Goal: Task Accomplishment & Management: Use online tool/utility

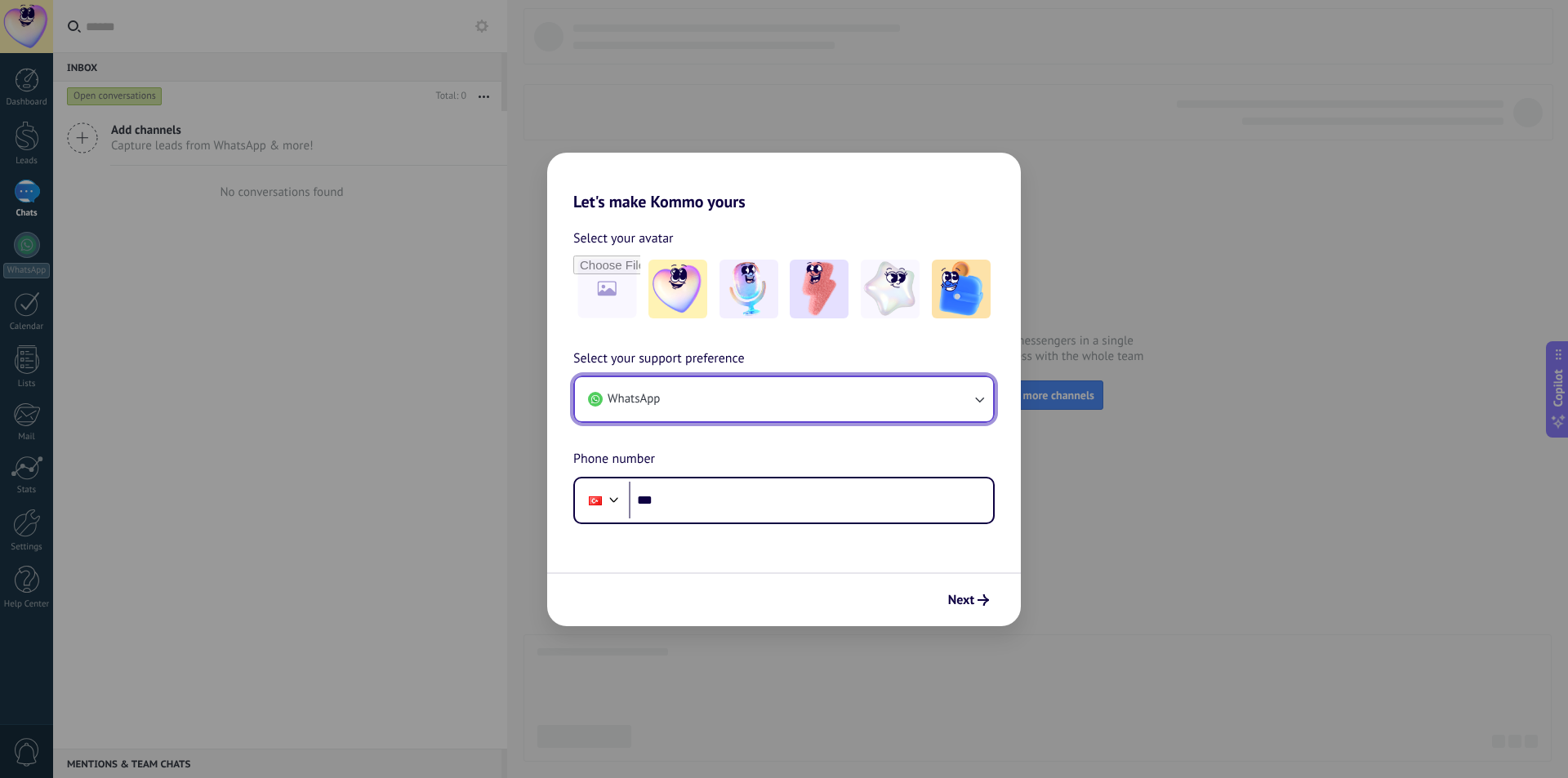
click at [744, 416] on button "WhatsApp" at bounding box center [784, 399] width 418 height 45
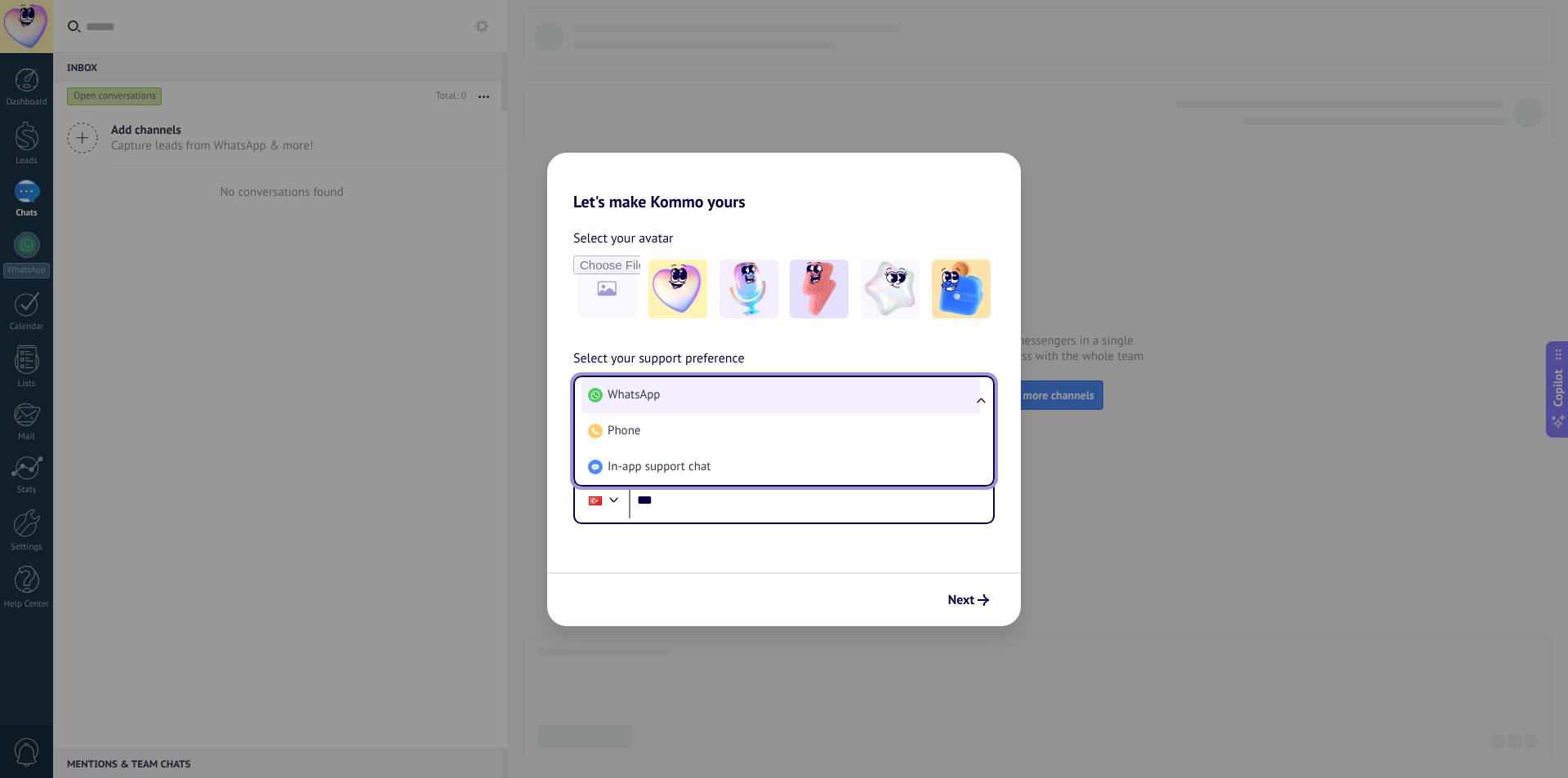
click at [773, 396] on li "WhatsApp" at bounding box center [780, 395] width 399 height 36
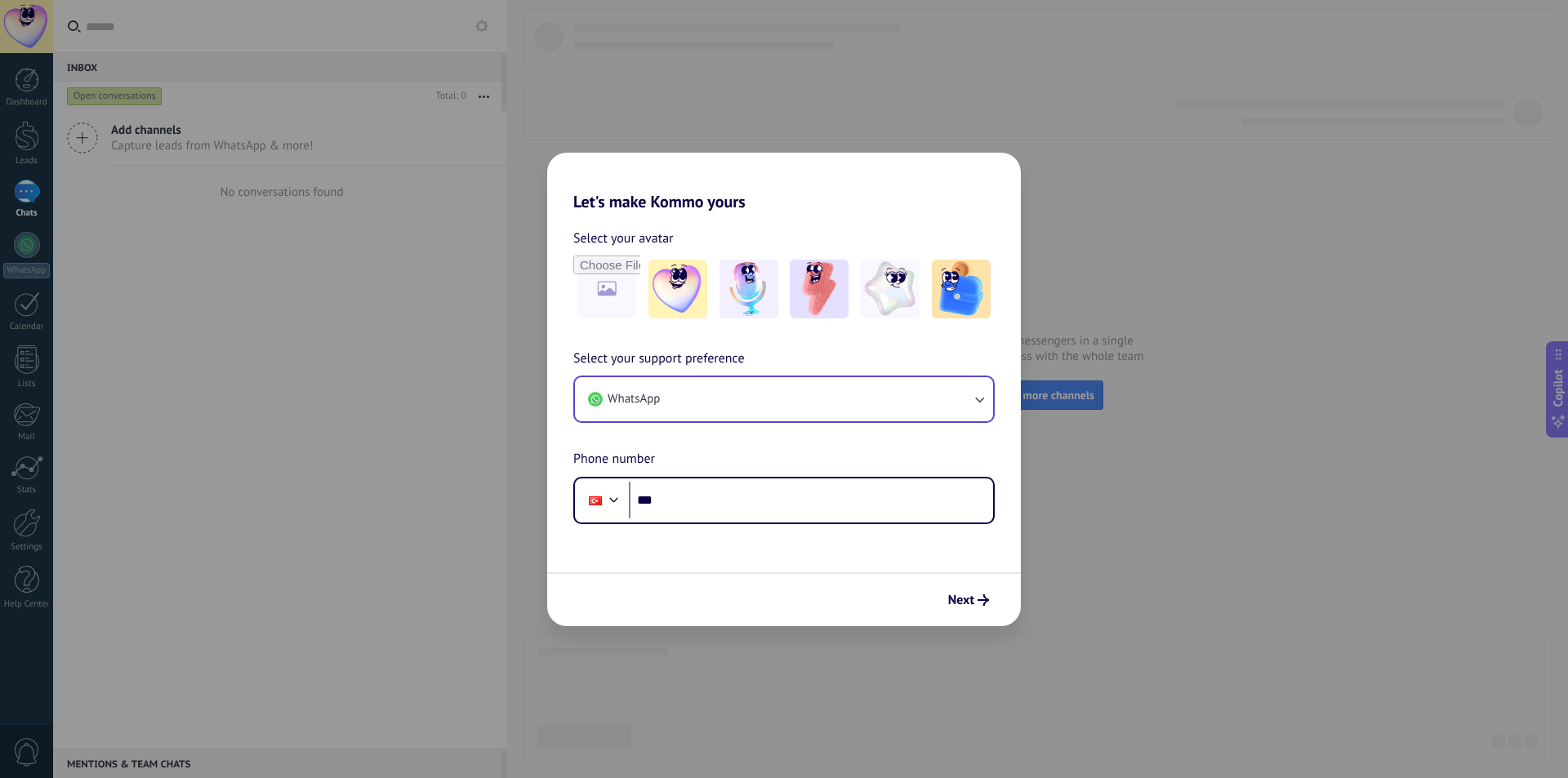
click at [781, 352] on div "Select your support preference WhatsApp Phone number Phone ***" at bounding box center [784, 436] width 473 height 175
click at [940, 294] on img at bounding box center [960, 288] width 58 height 58
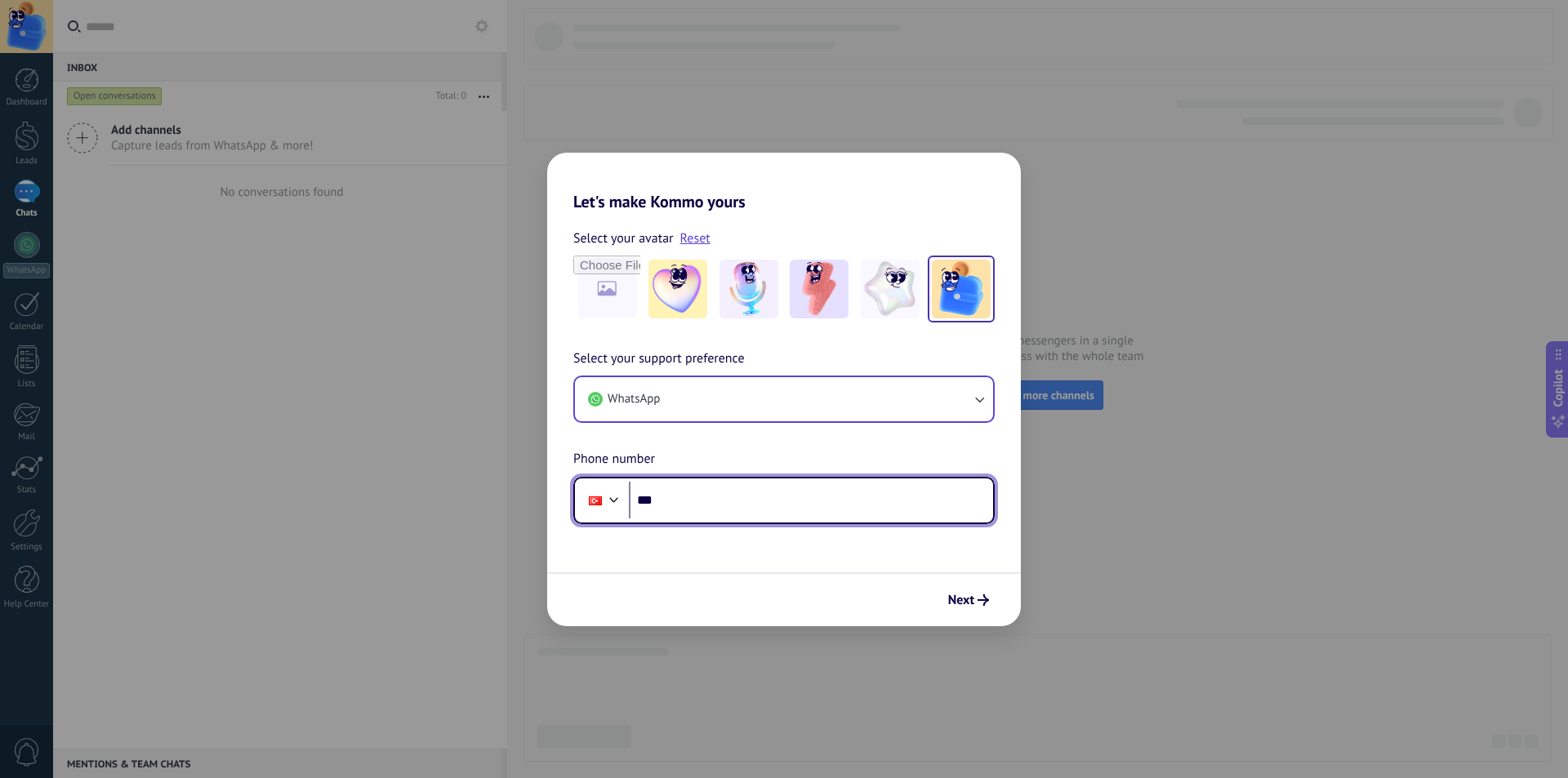
click at [698, 497] on input "***" at bounding box center [811, 501] width 364 height 38
type input "**********"
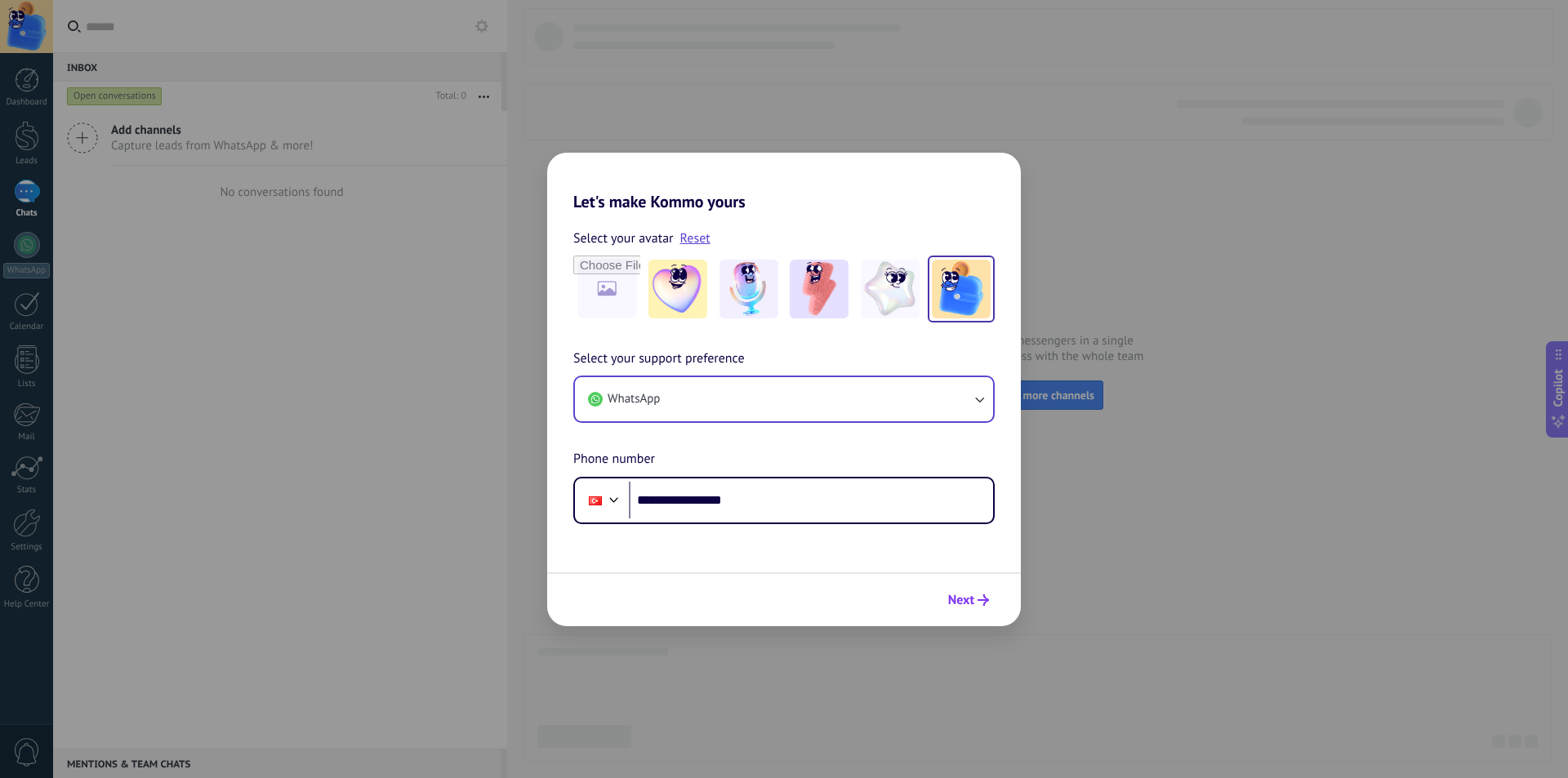
click at [950, 597] on span "Next" at bounding box center [961, 601] width 26 height 12
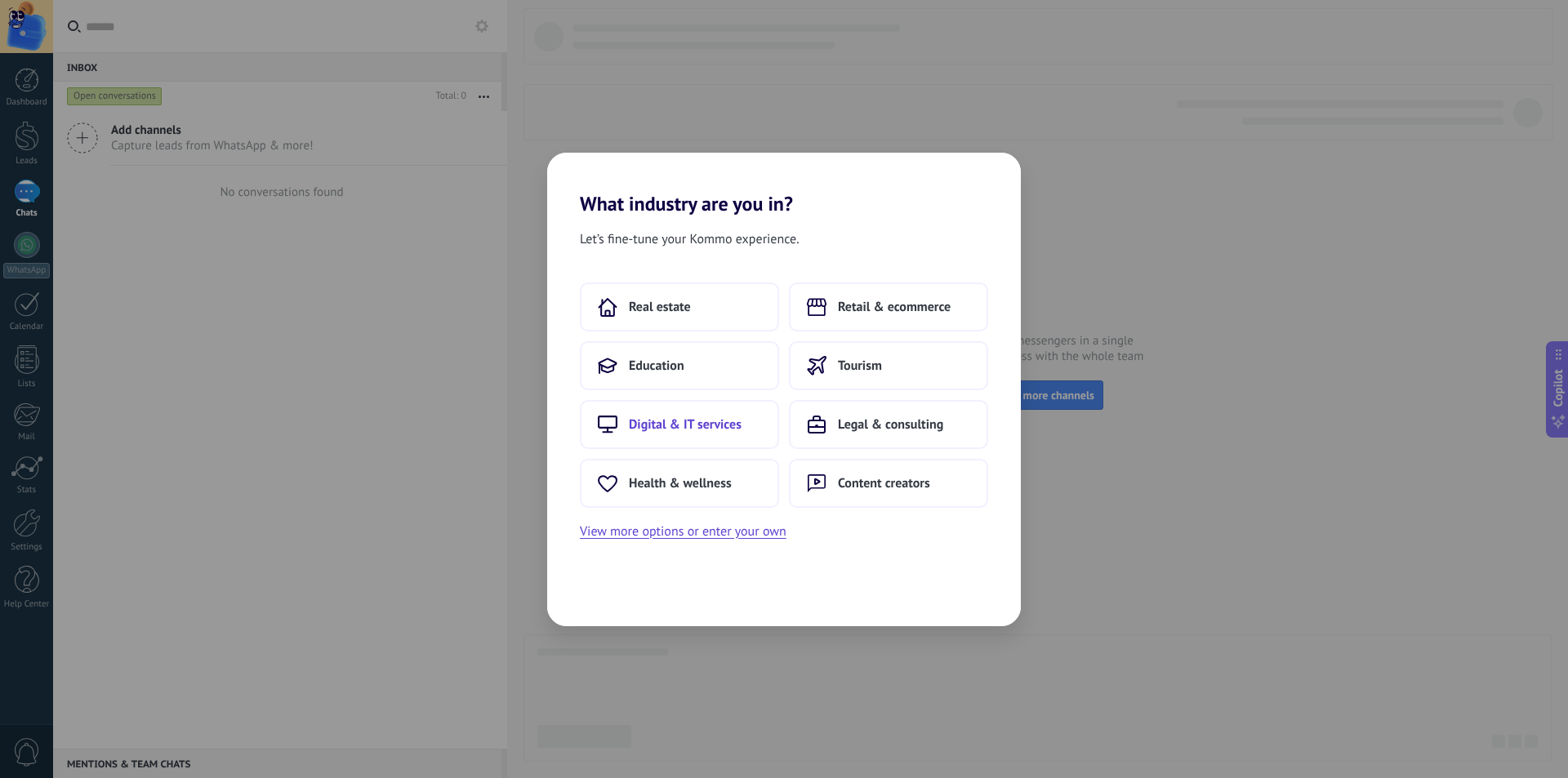
click at [721, 430] on span "Digital & IT services" at bounding box center [685, 425] width 113 height 16
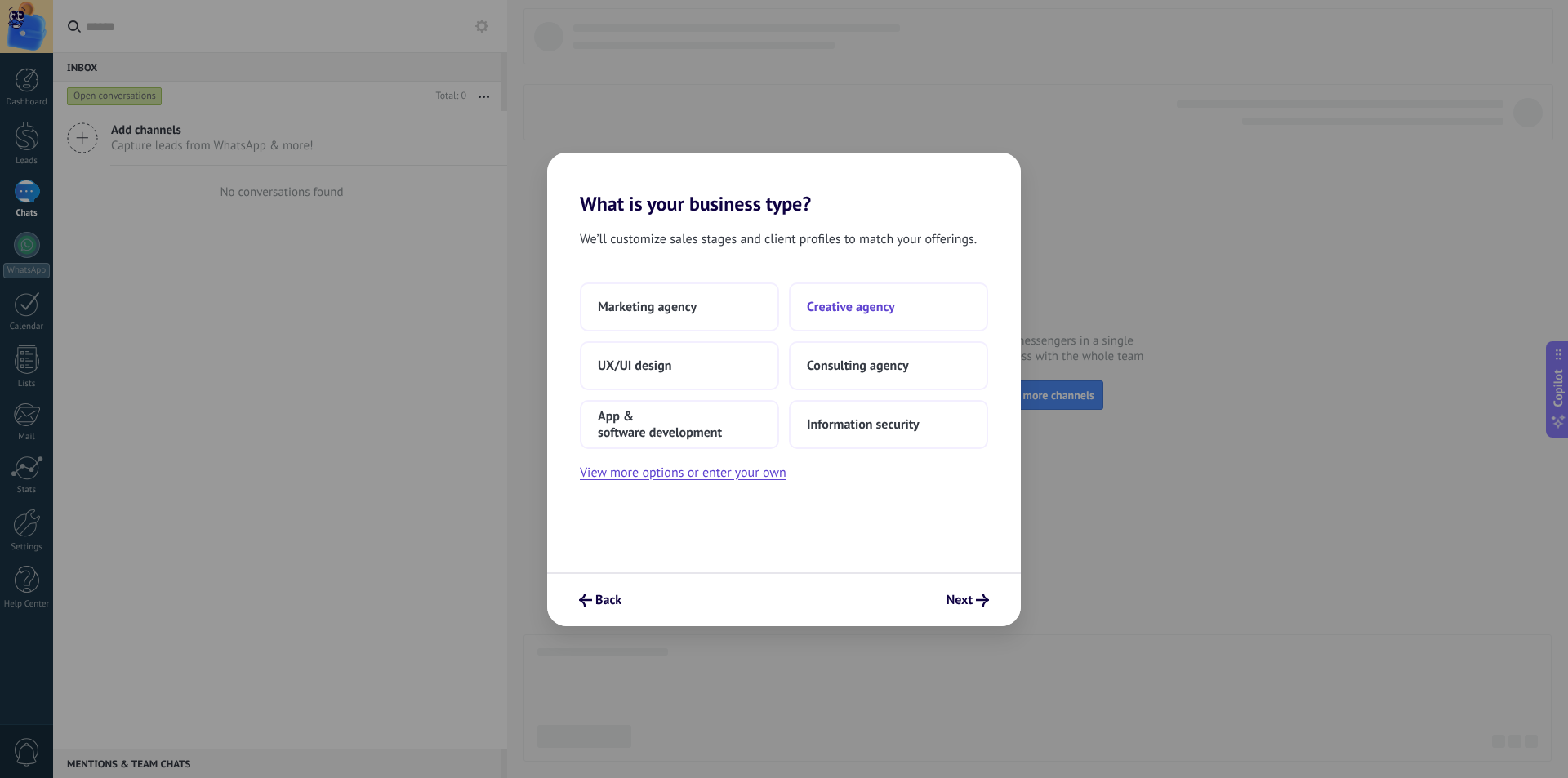
click at [890, 308] on span "Creative agency" at bounding box center [850, 307] width 88 height 16
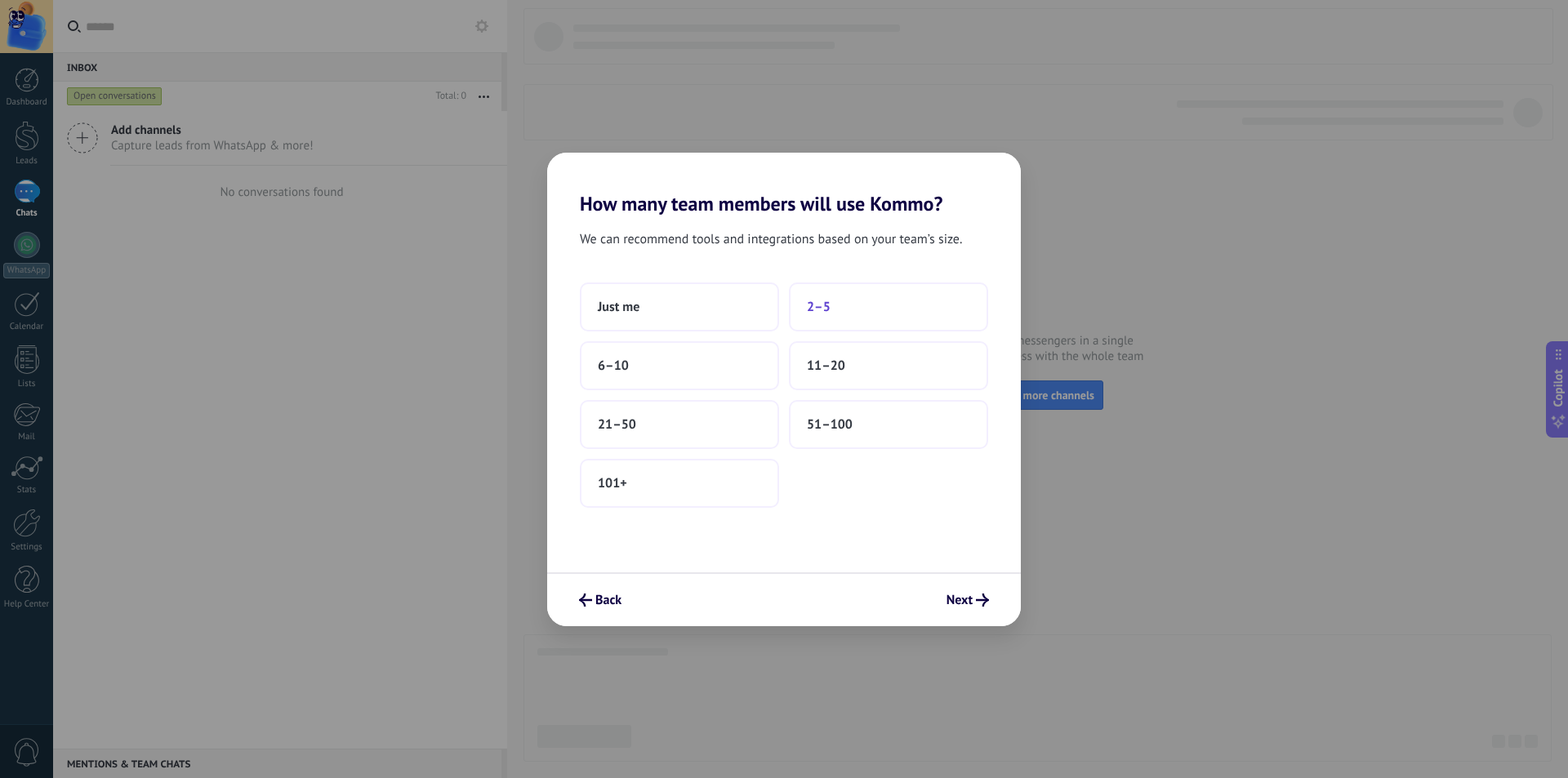
click at [826, 306] on span "2–5" at bounding box center [819, 307] width 24 height 16
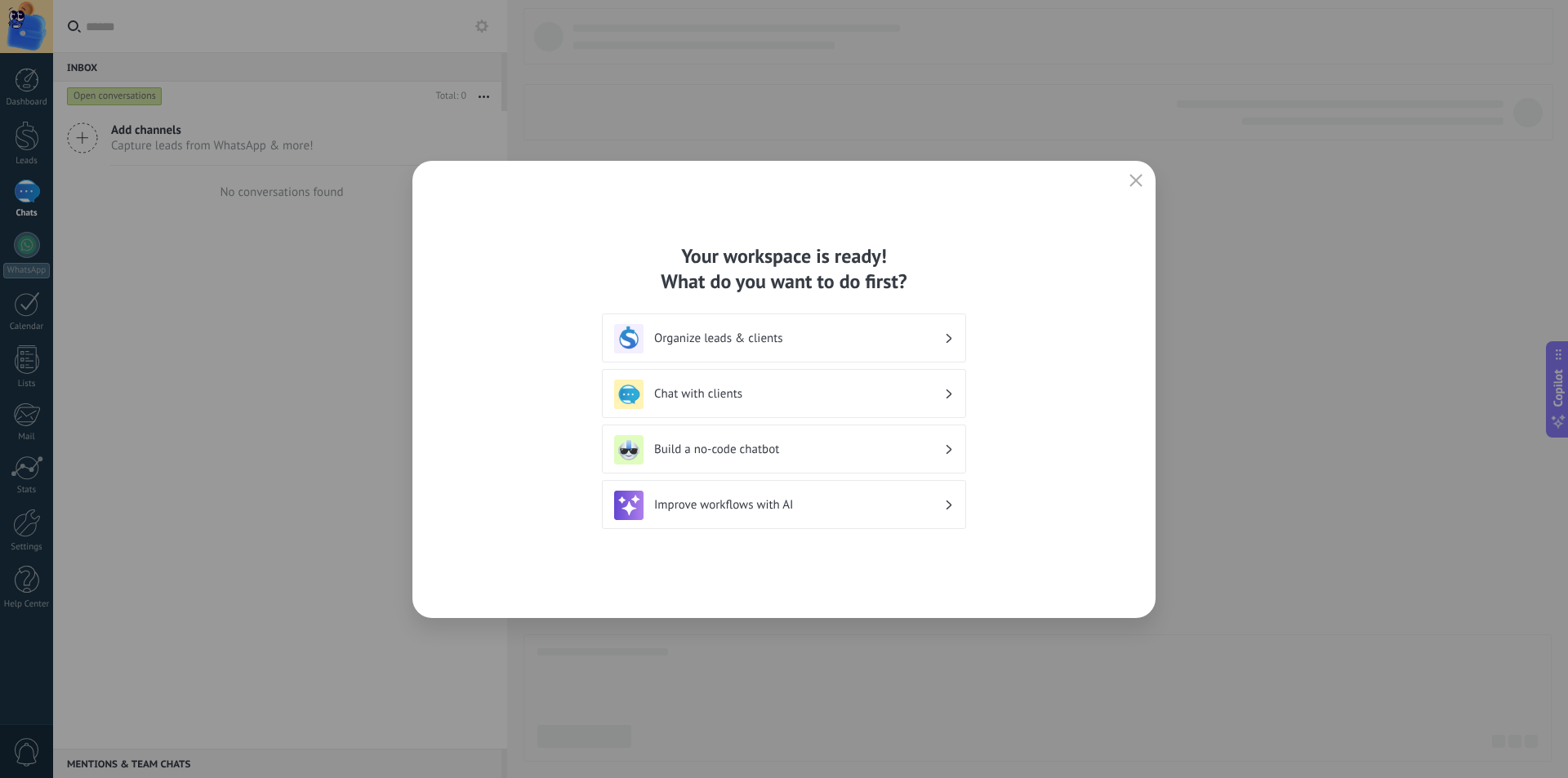
click at [808, 390] on h3 "Chat with clients" at bounding box center [799, 394] width 290 height 16
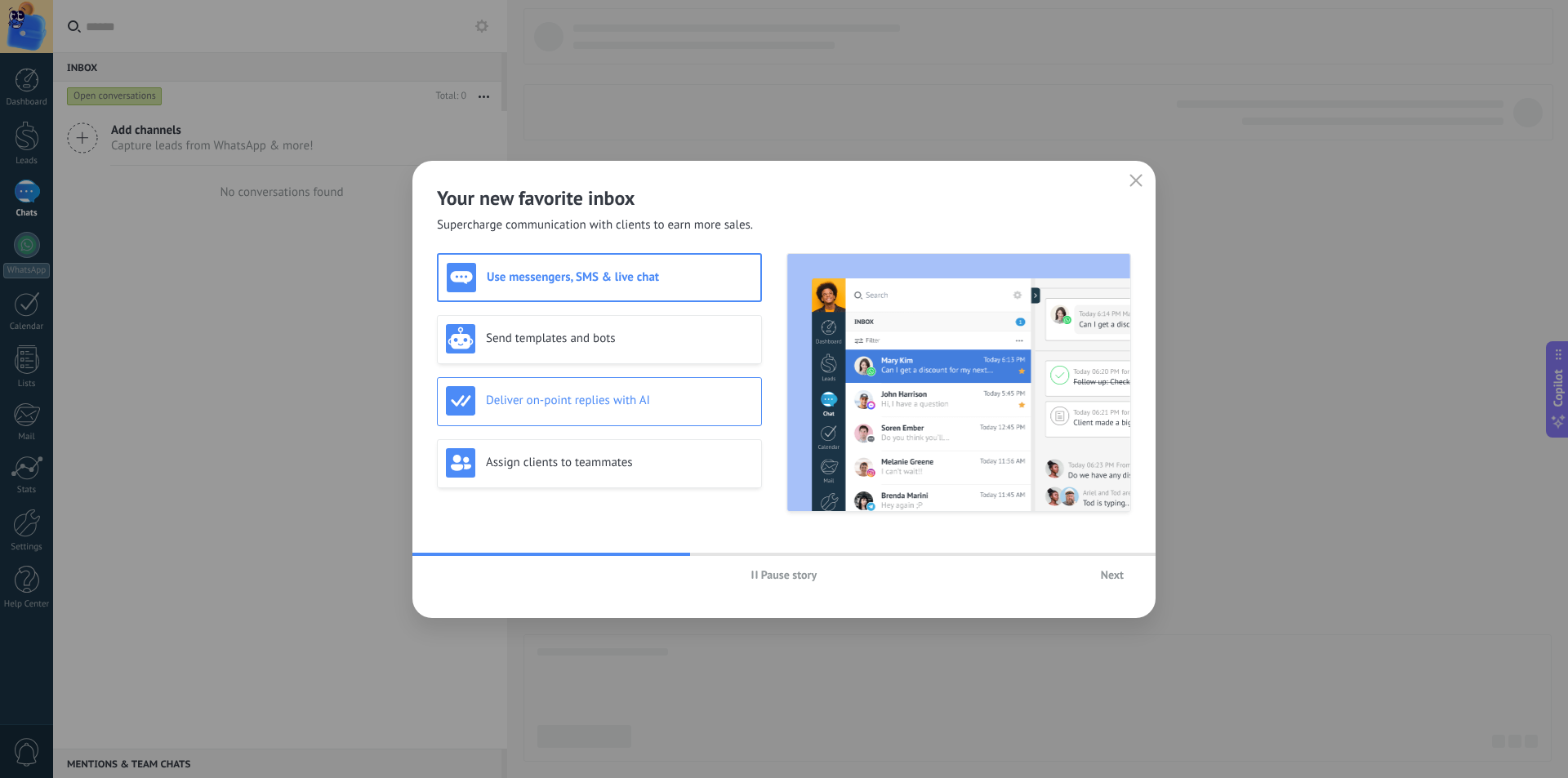
click at [650, 418] on div "Deliver on-point replies with AI" at bounding box center [599, 401] width 325 height 49
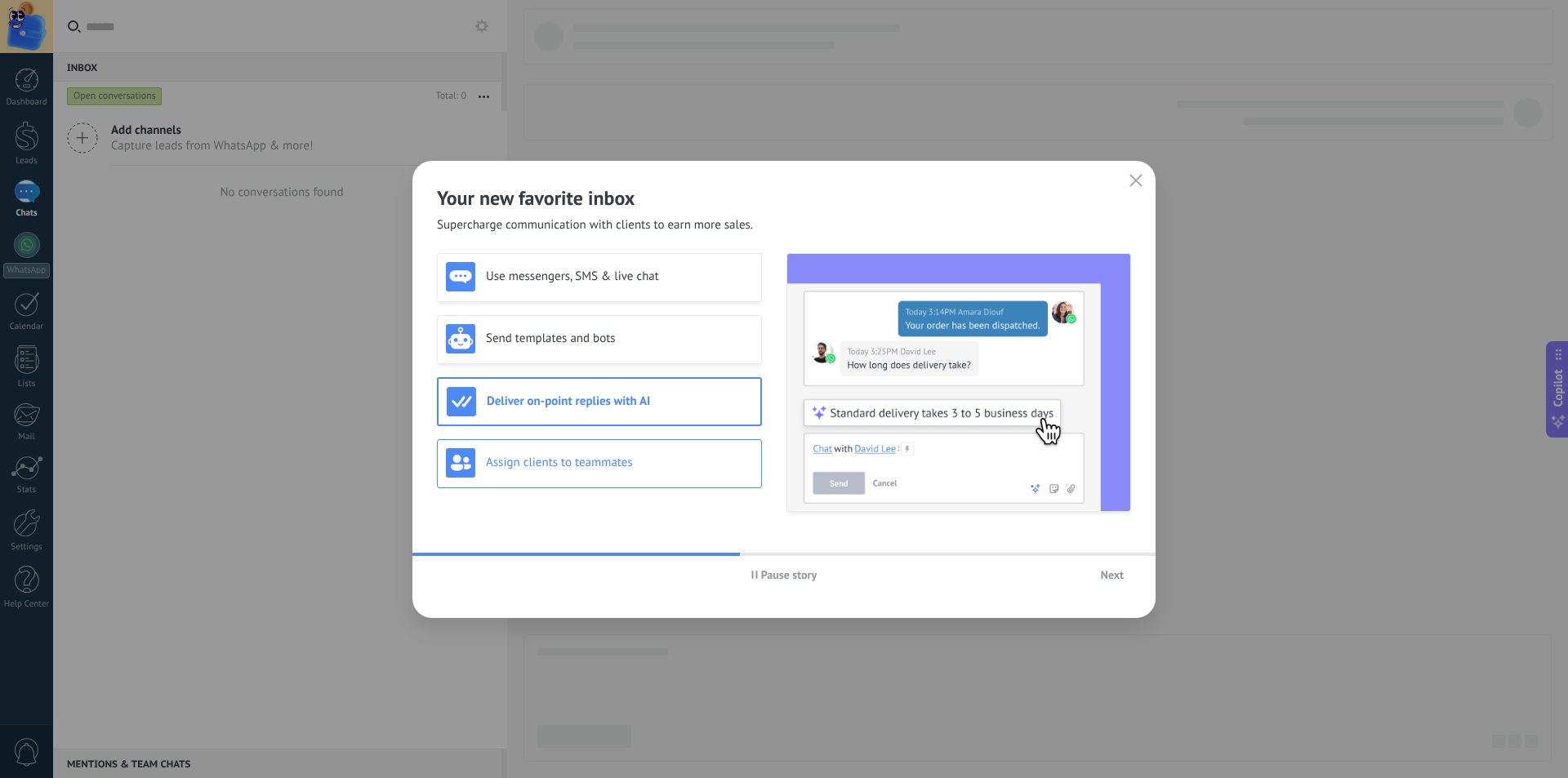
click at [628, 476] on div "Assign clients to teammates" at bounding box center [599, 463] width 307 height 30
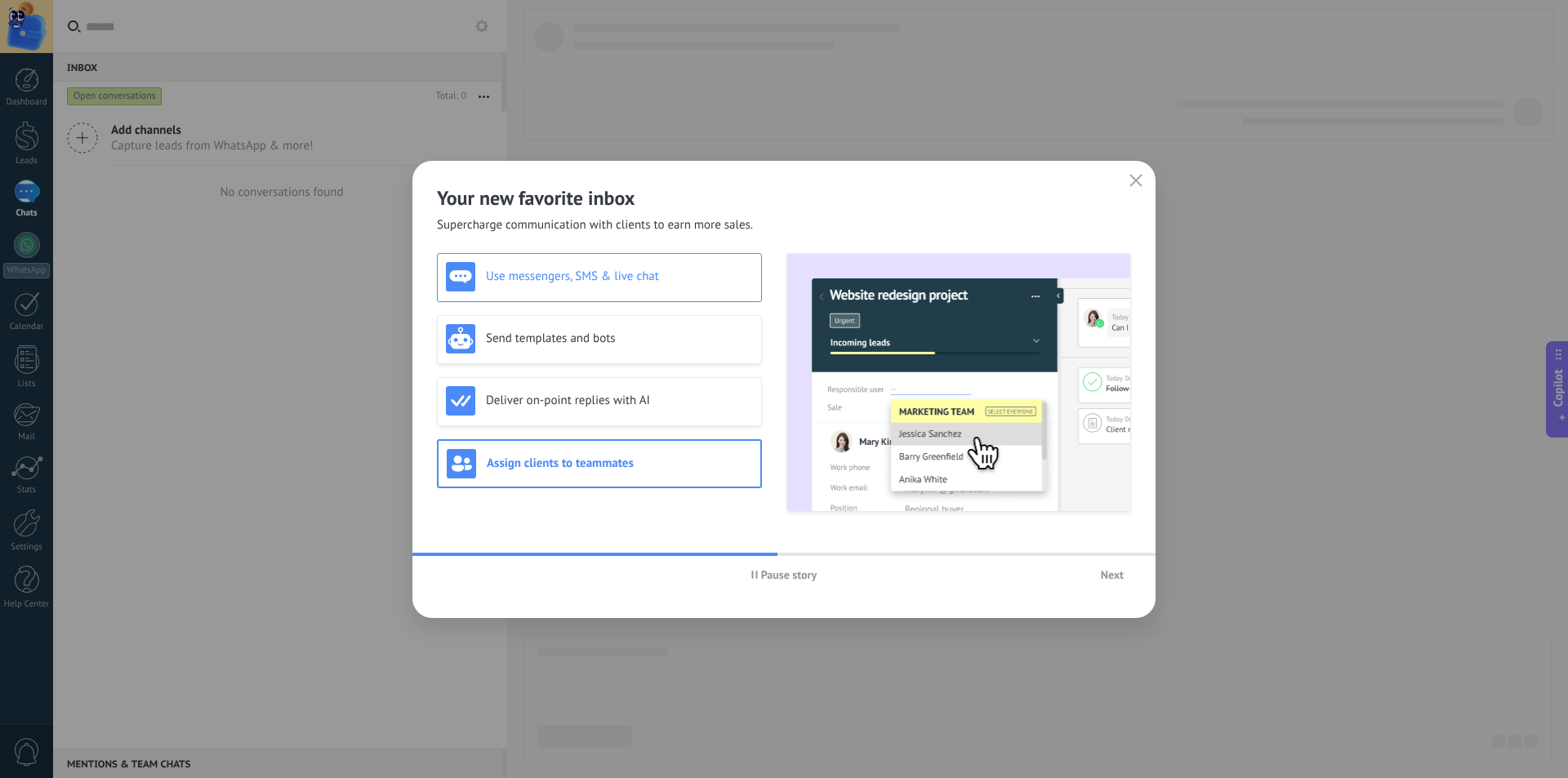
click at [623, 287] on div "Use messengers, SMS & live chat" at bounding box center [599, 277] width 307 height 30
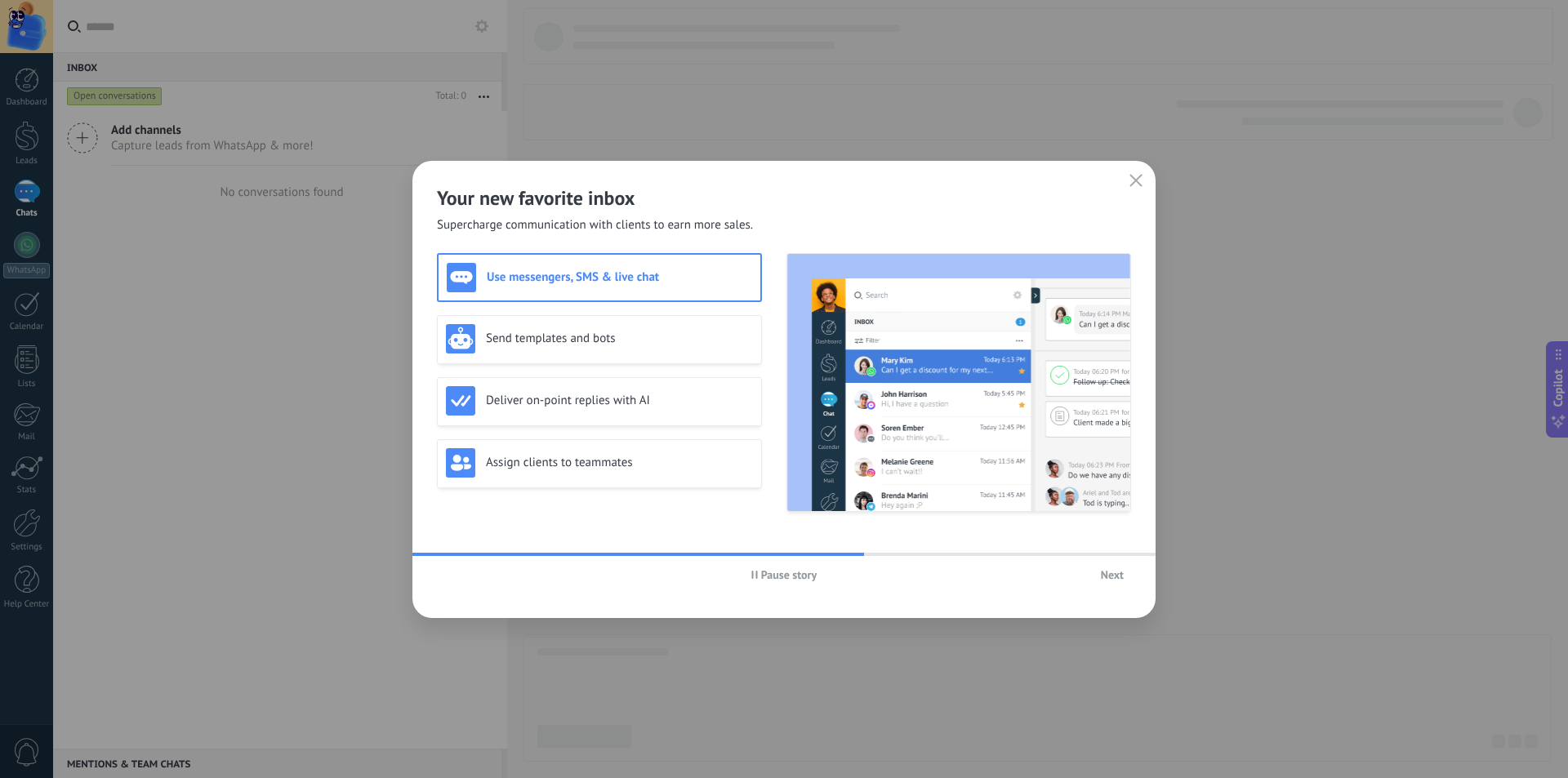
click at [1113, 580] on span "Next" at bounding box center [1112, 575] width 23 height 12
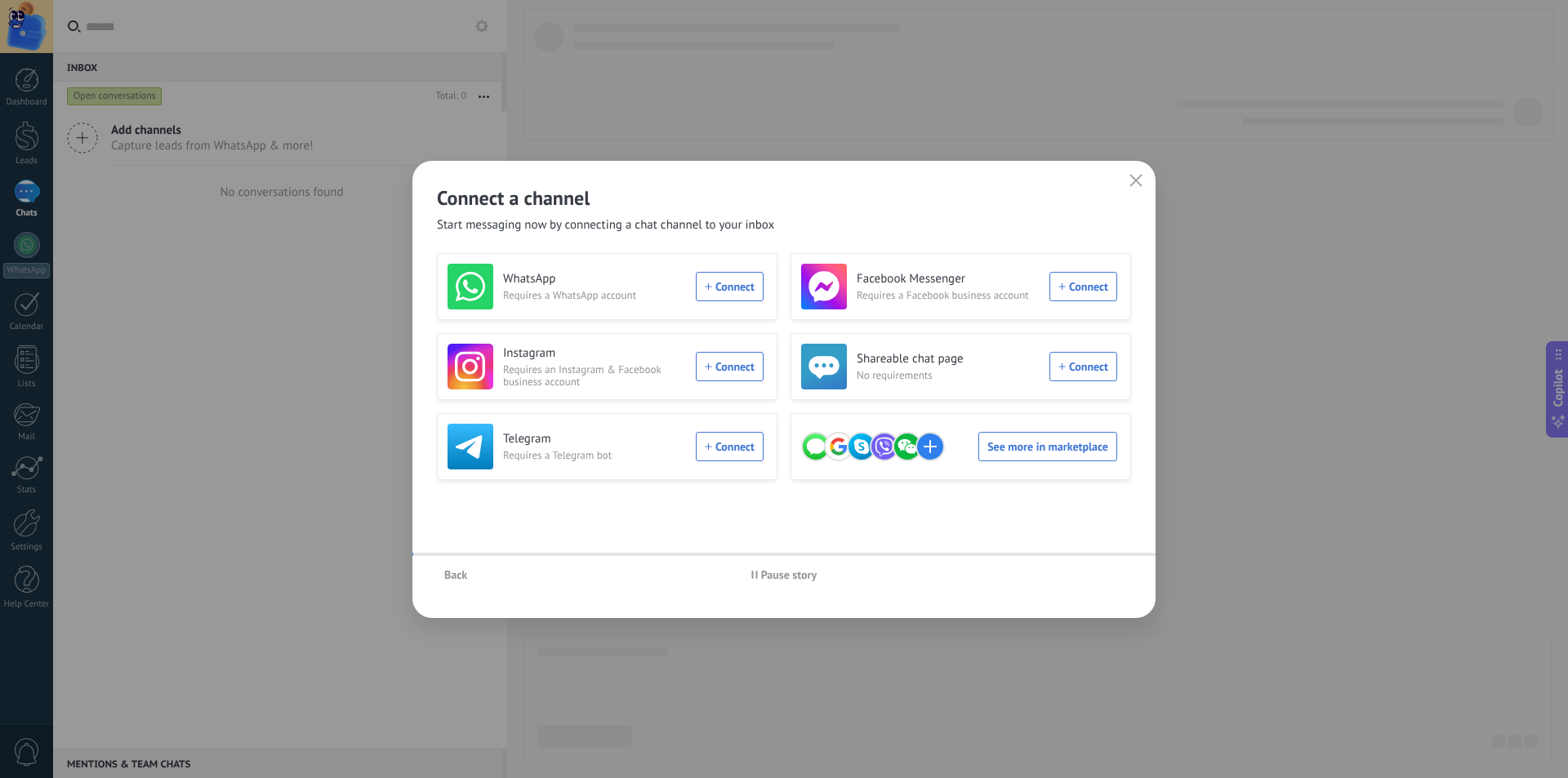
click at [1113, 580] on div "Back Pause story" at bounding box center [784, 575] width 743 height 38
click at [731, 286] on div "WhatsApp Requires a WhatsApp account Connect" at bounding box center [605, 286] width 316 height 46
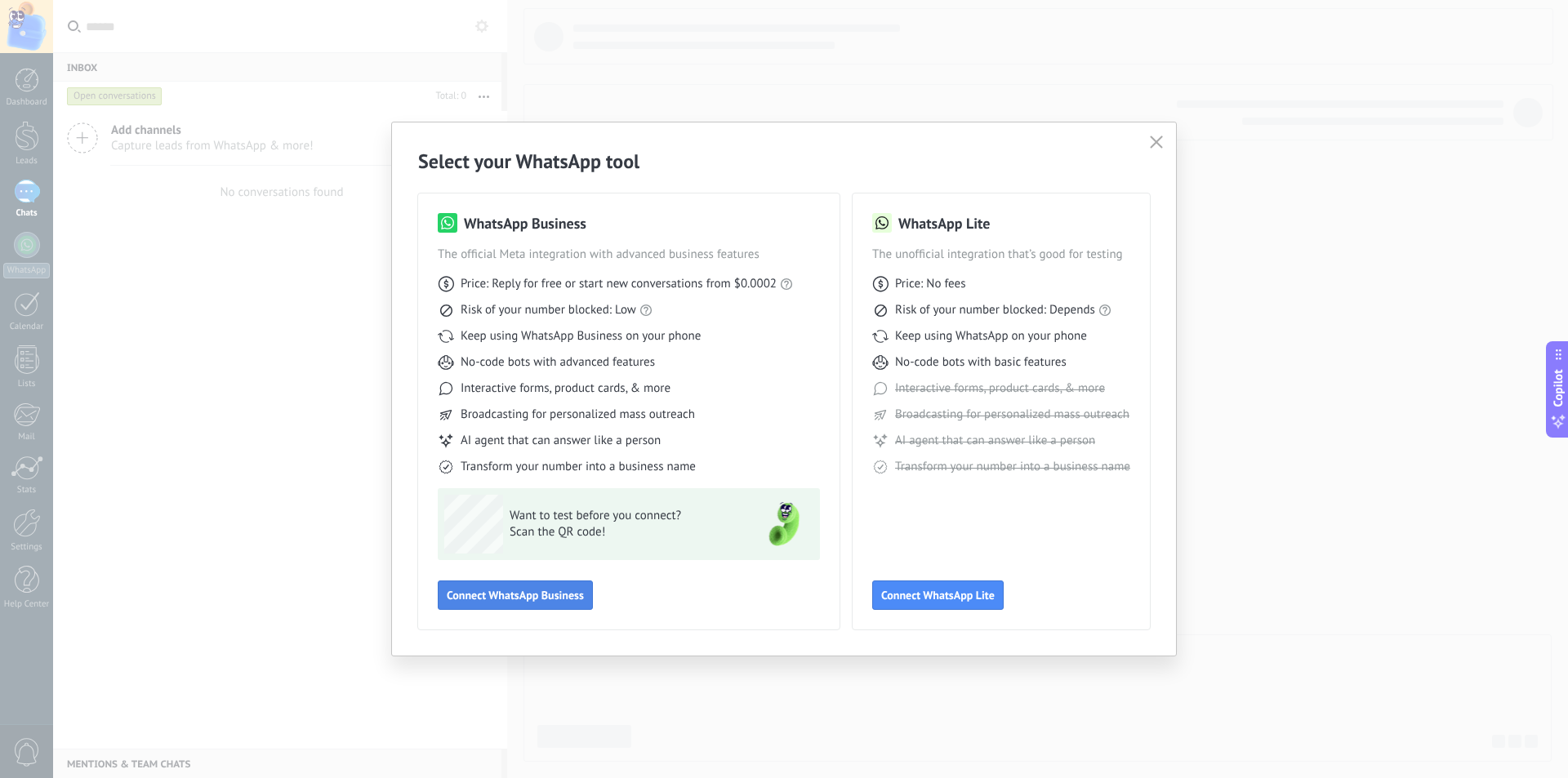
click at [547, 598] on span "Connect WhatsApp Business" at bounding box center [515, 596] width 138 height 12
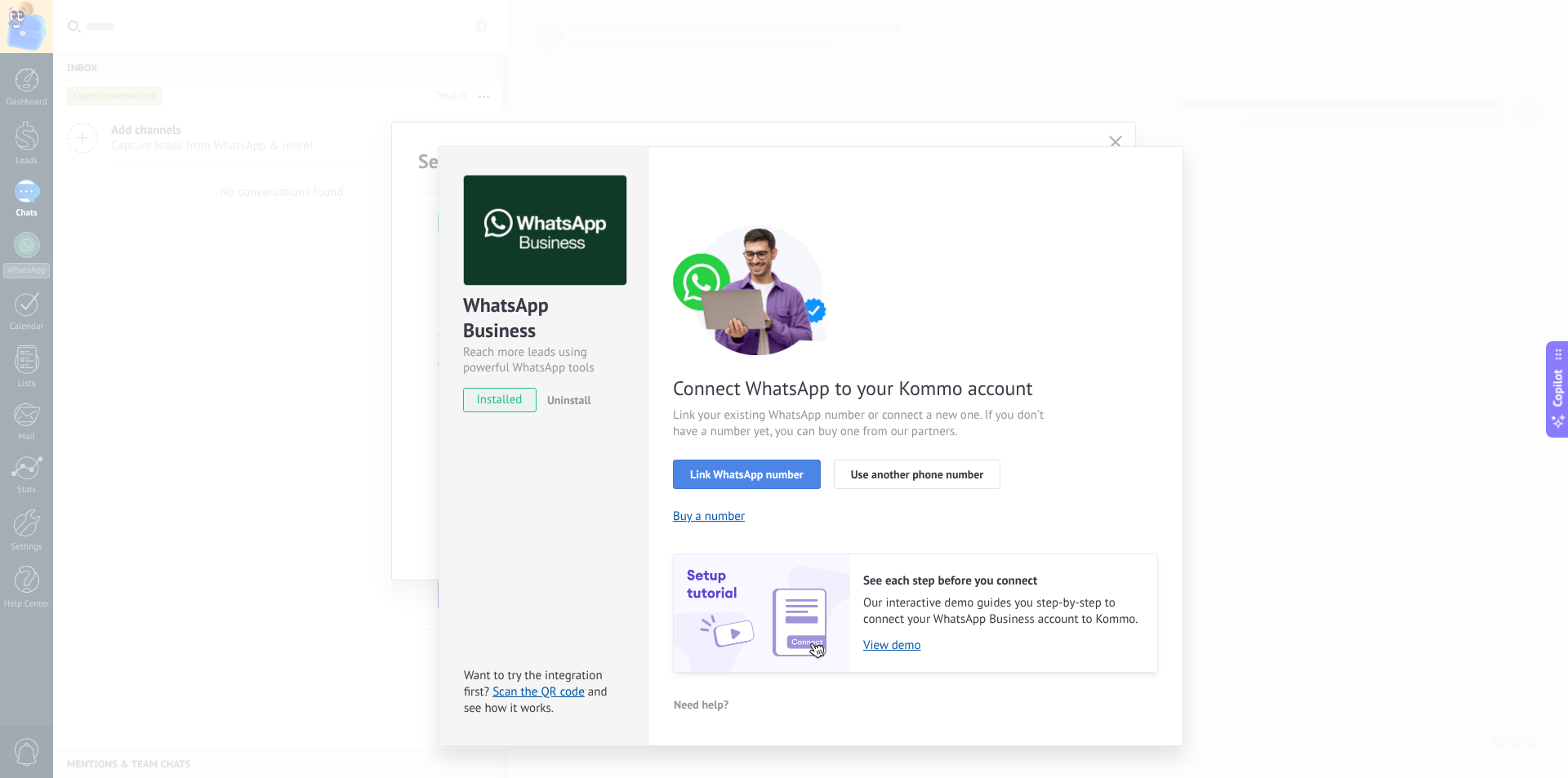
click at [756, 471] on span "Link WhatsApp number" at bounding box center [746, 475] width 114 height 12
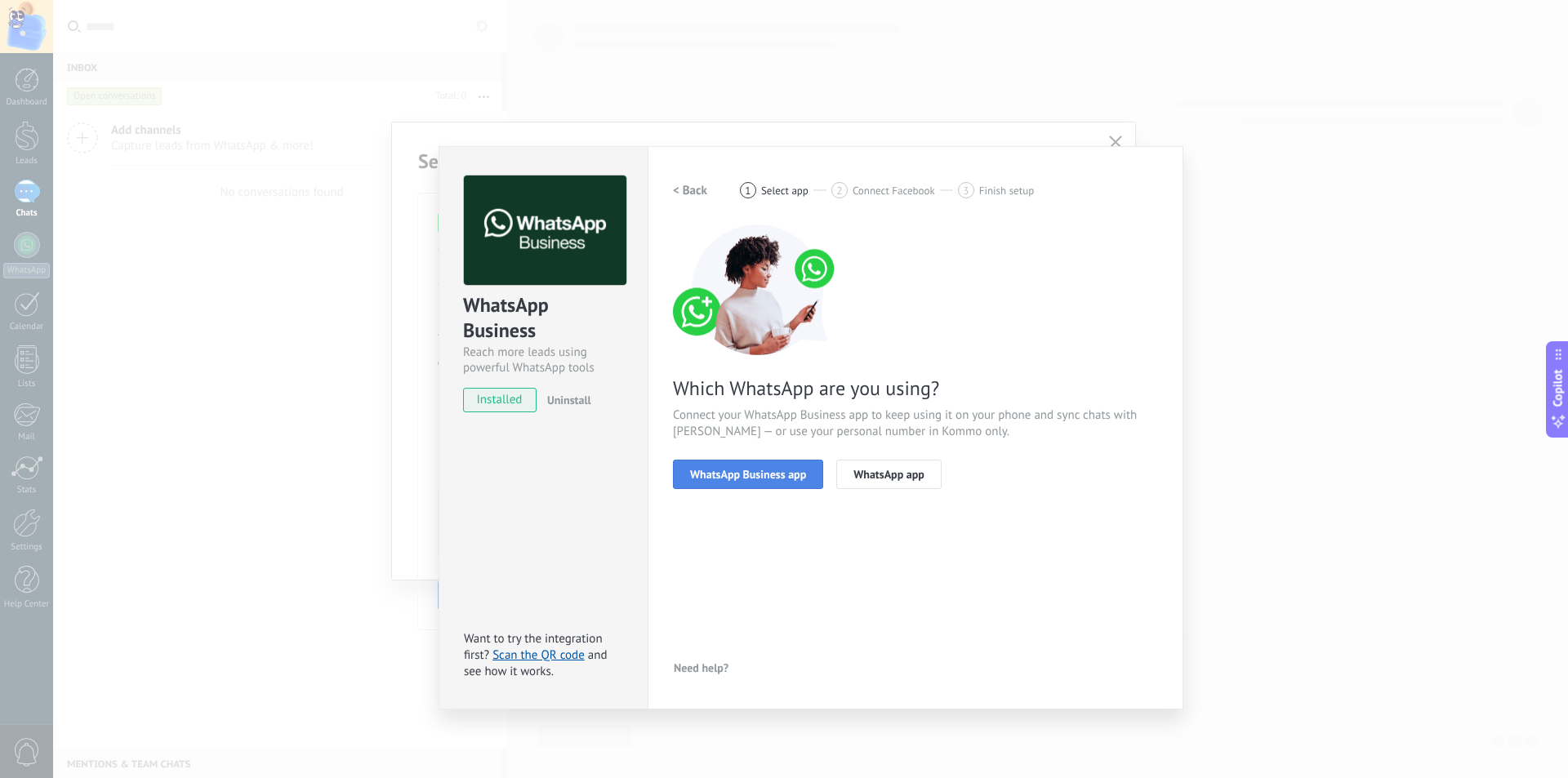
click at [746, 482] on button "WhatsApp Business app" at bounding box center [748, 474] width 150 height 30
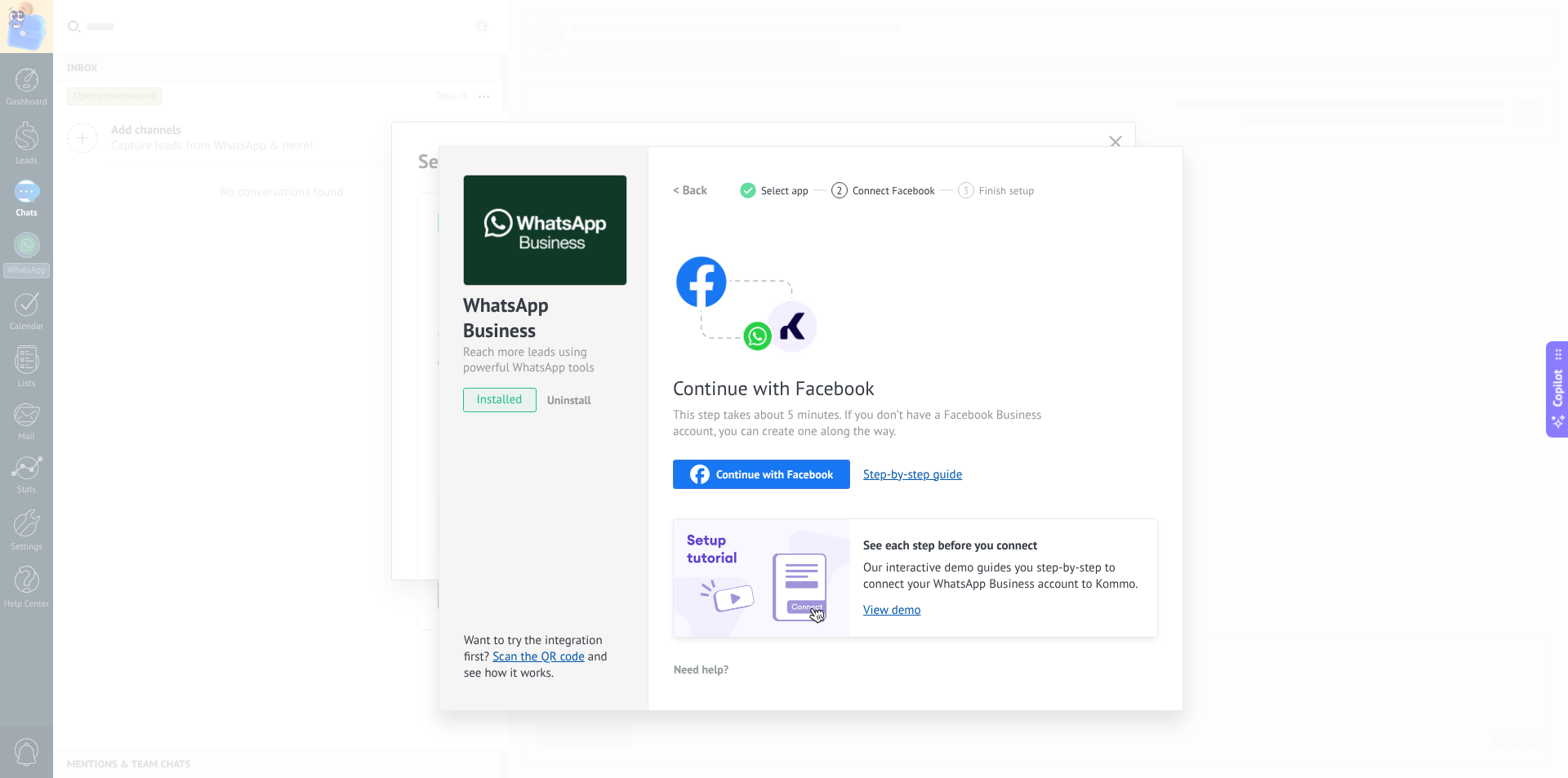
click at [746, 483] on div "Continue with Facebook" at bounding box center [761, 474] width 143 height 20
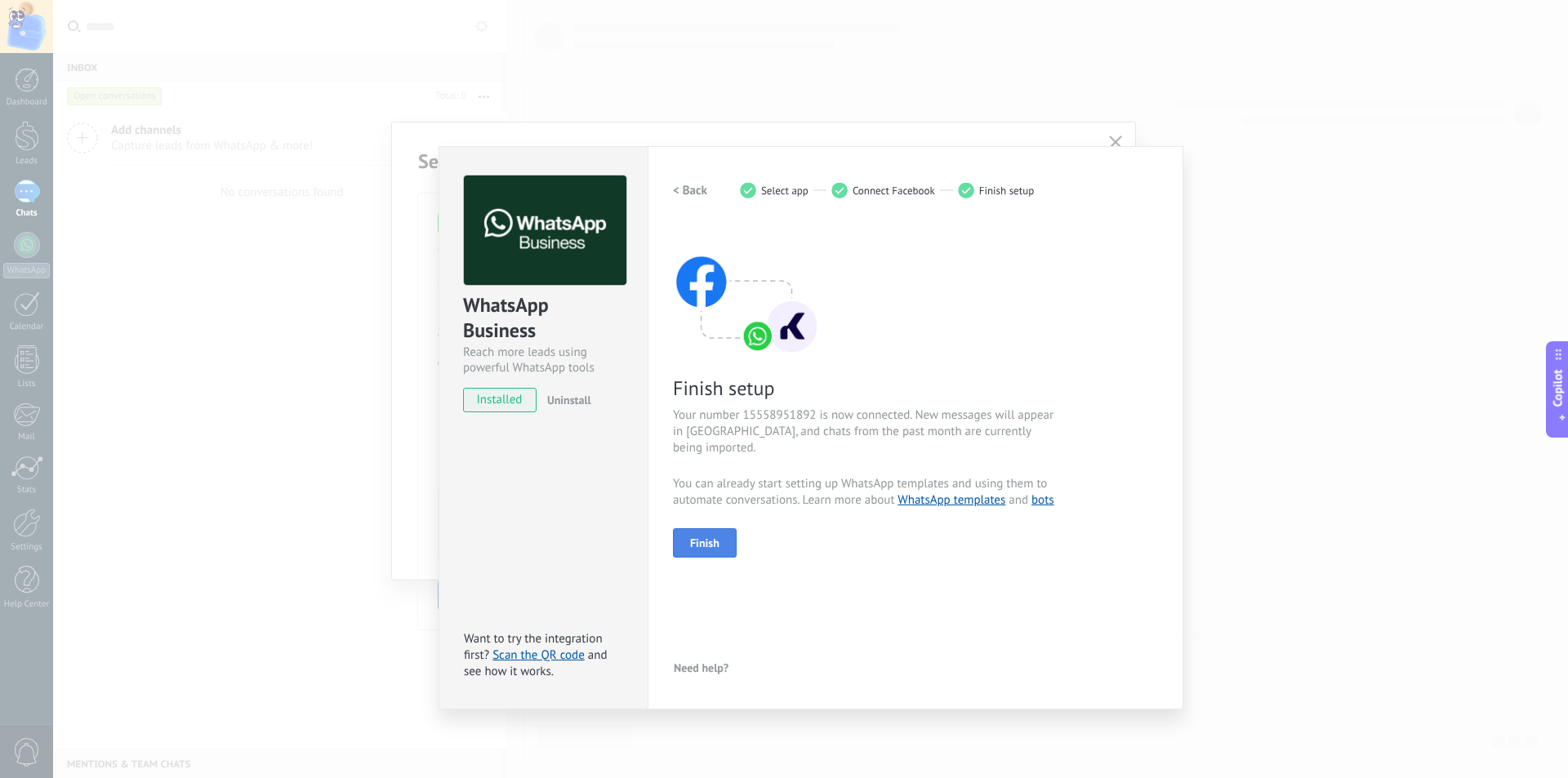
click at [697, 539] on button "Finish" at bounding box center [705, 543] width 63 height 30
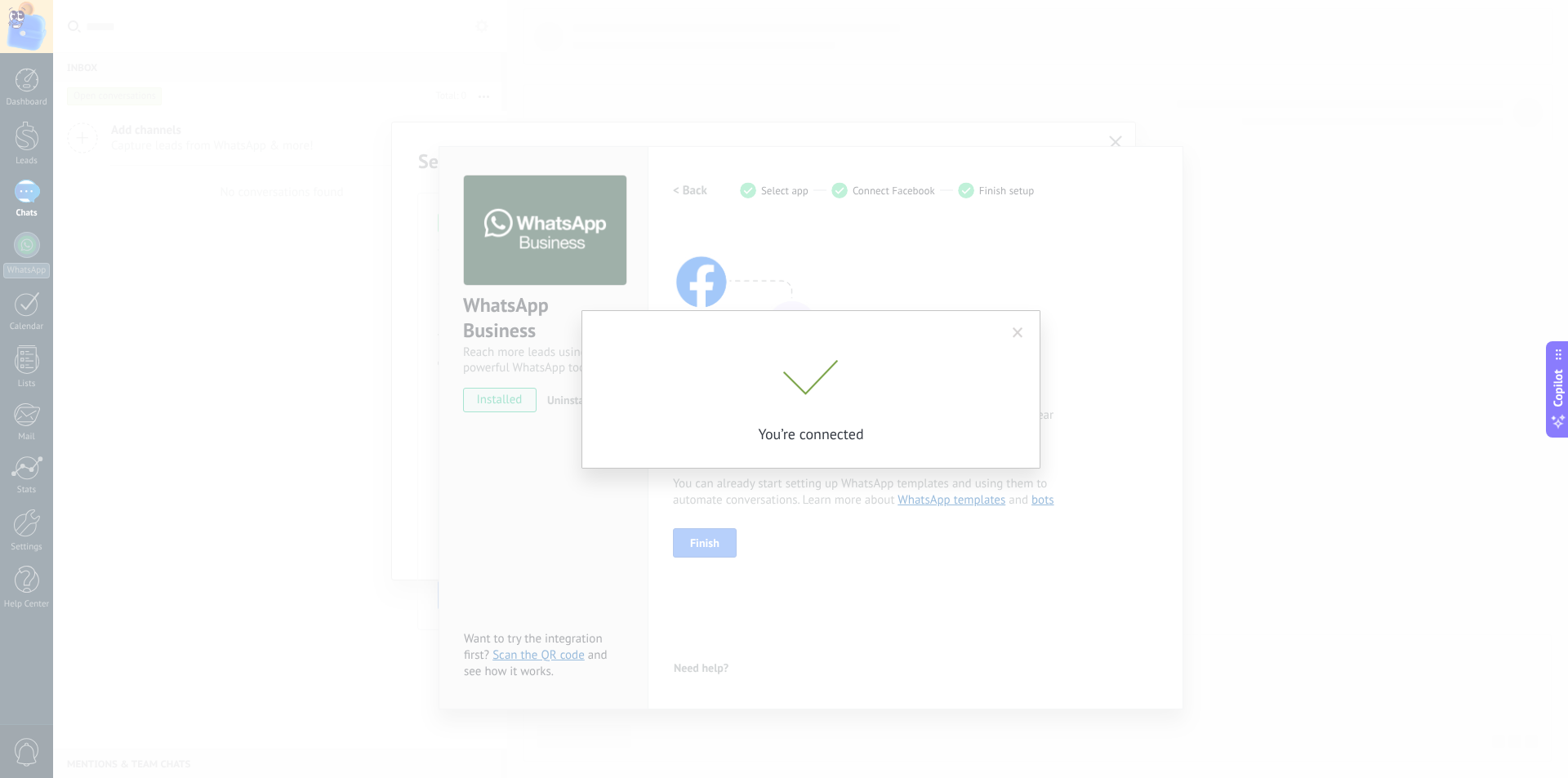
click at [1021, 322] on span at bounding box center [1018, 334] width 27 height 28
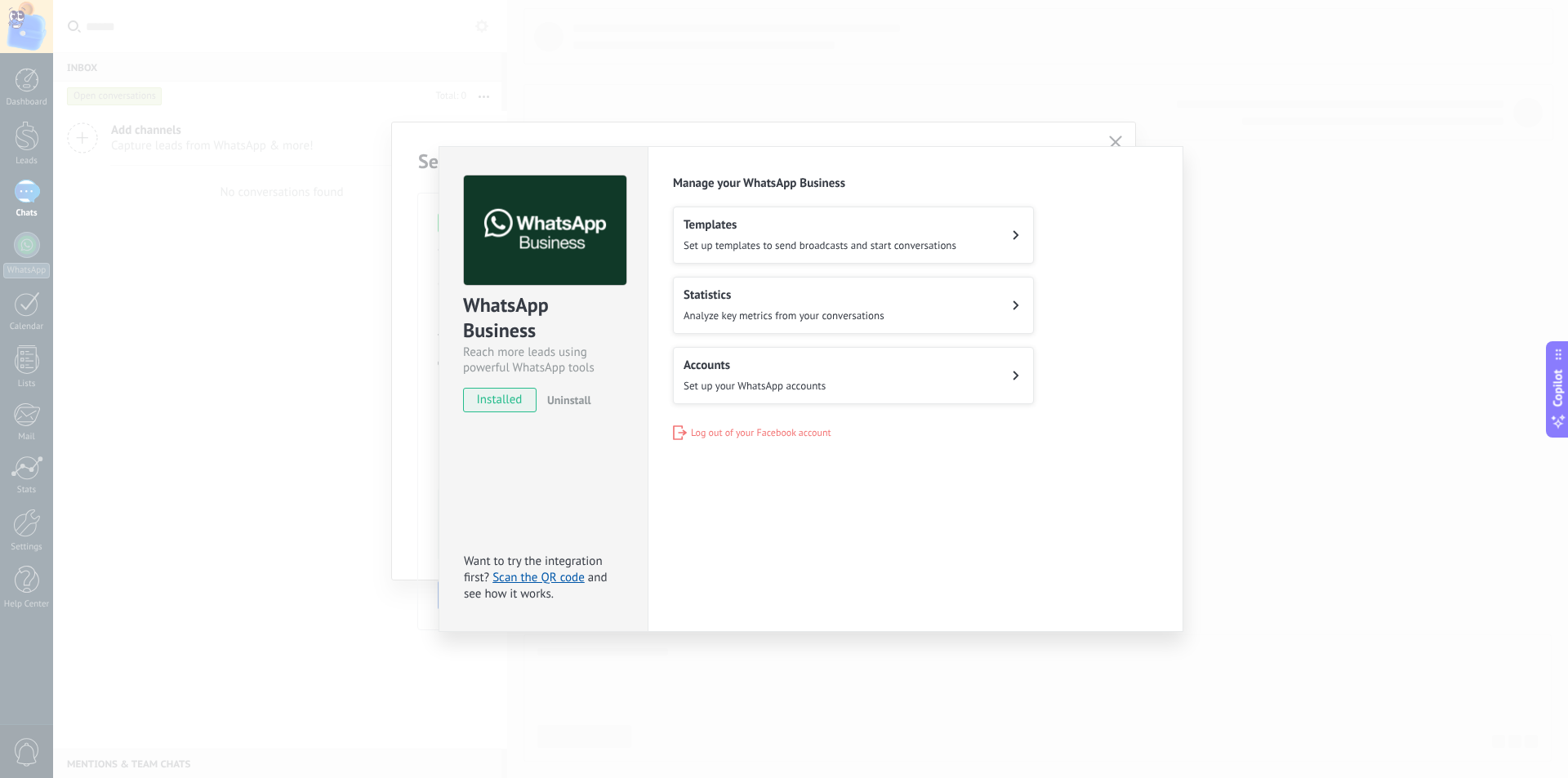
click at [776, 384] on span "Set up your WhatsApp accounts" at bounding box center [754, 386] width 143 height 14
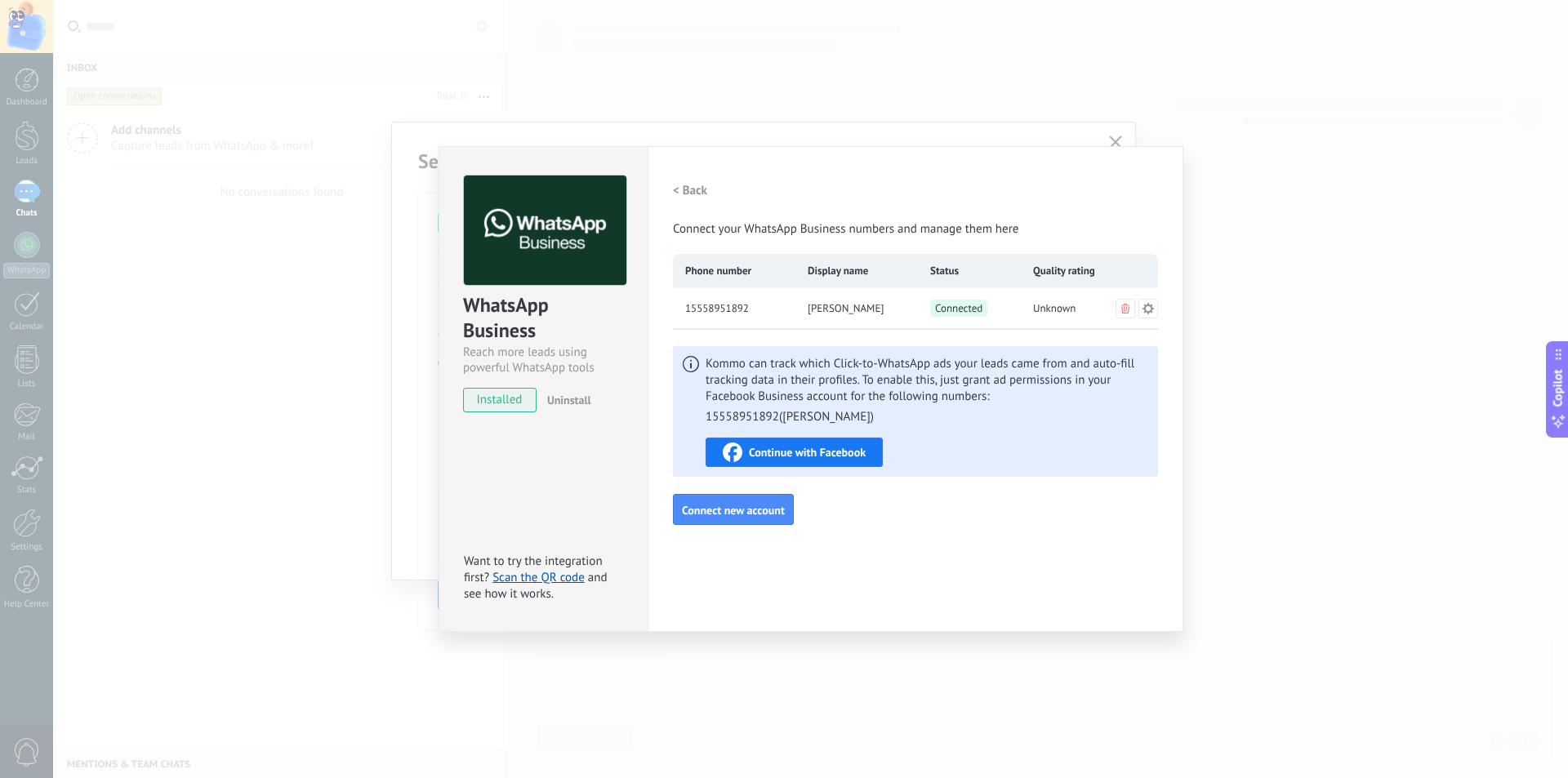
click at [1127, 306] on icon at bounding box center [1126, 309] width 8 height 10
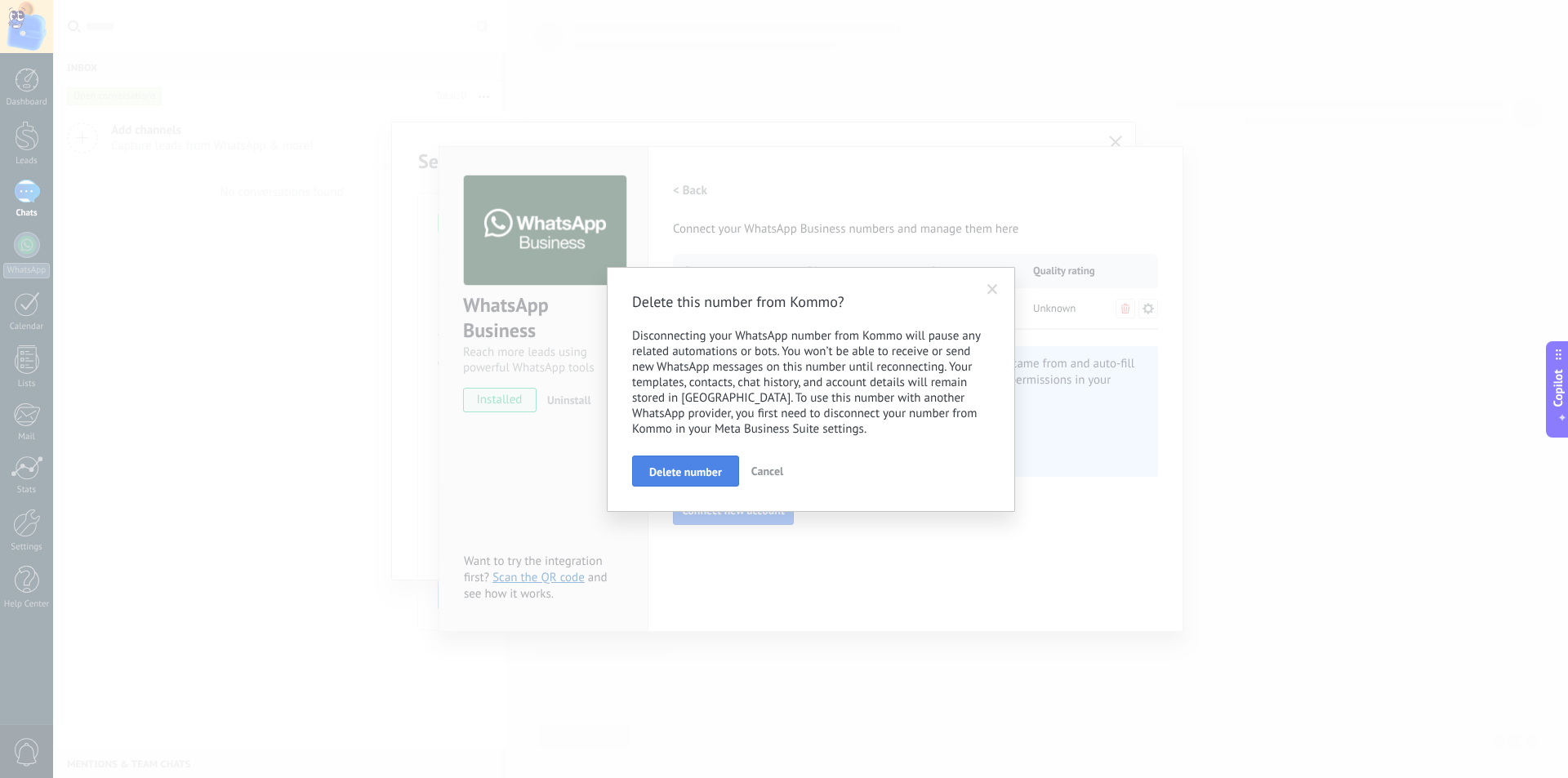
click at [700, 476] on span "Delete number" at bounding box center [685, 472] width 72 height 12
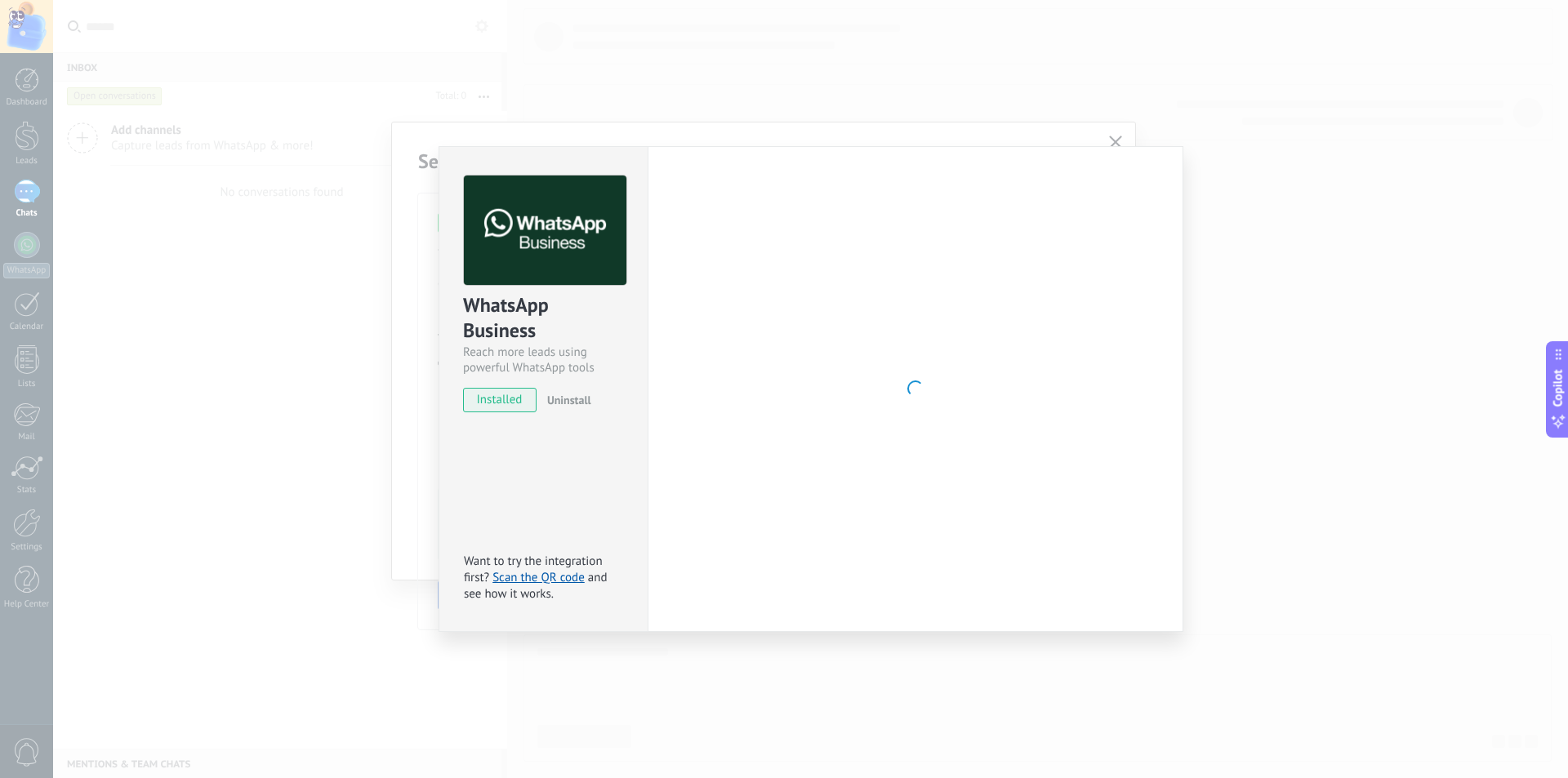
click at [1086, 115] on div "WhatsApp Business Reach more leads using powerful WhatsApp tools installed Unin…" at bounding box center [811, 389] width 1515 height 778
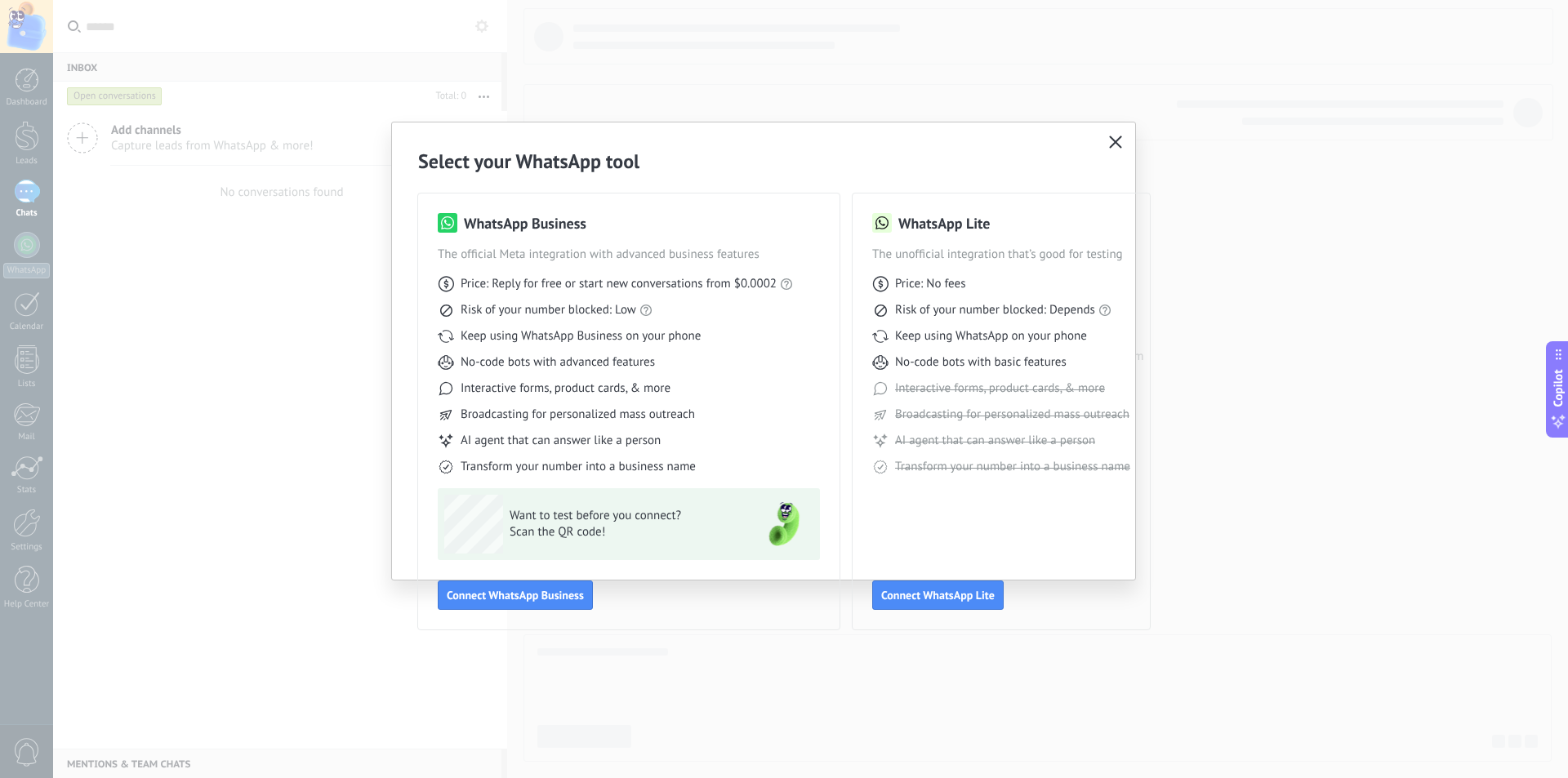
click at [1120, 135] on button "button" at bounding box center [1115, 143] width 21 height 23
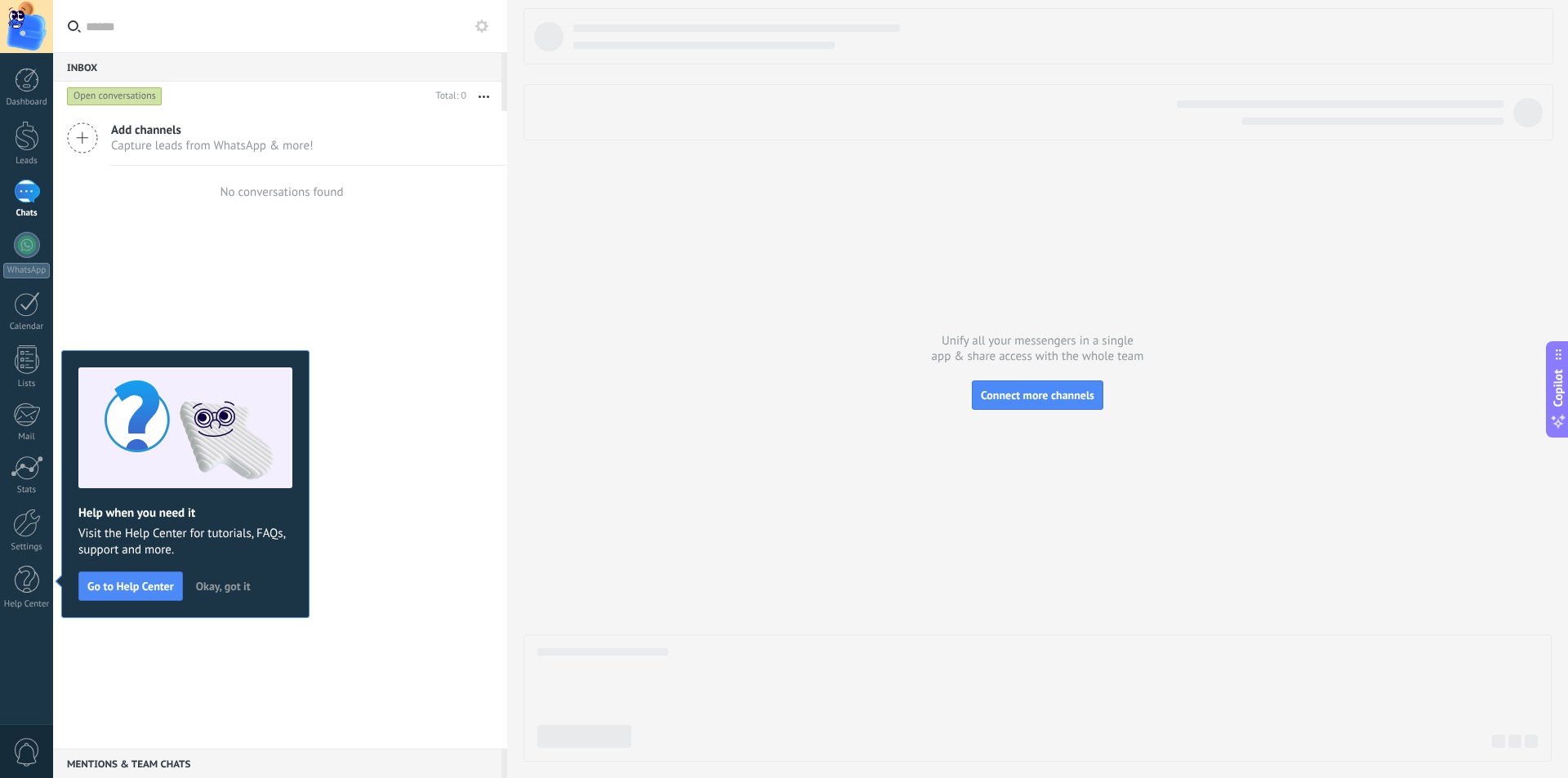
click at [340, 264] on div "Add channels Capture leads from WhatsApp & more! No conversations found" at bounding box center [280, 430] width 454 height 637
drag, startPoint x: 287, startPoint y: 240, endPoint x: 62, endPoint y: 161, distance: 238.5
click at [283, 237] on div "Add channels Capture leads from WhatsApp & more! No conversations found" at bounding box center [280, 430] width 454 height 637
click at [39, 762] on span "0" at bounding box center [27, 752] width 28 height 29
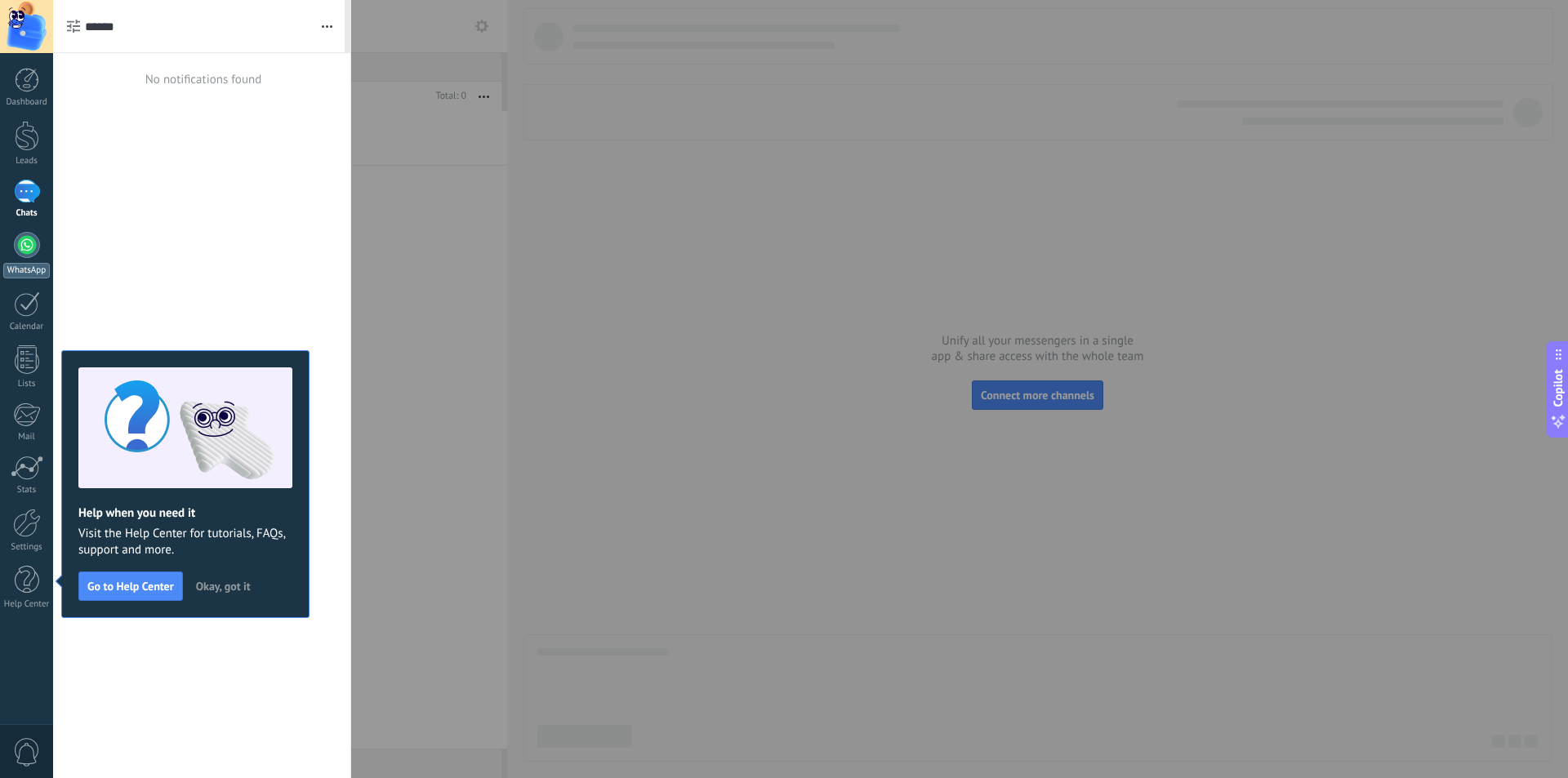
click at [38, 247] on div at bounding box center [27, 244] width 26 height 26
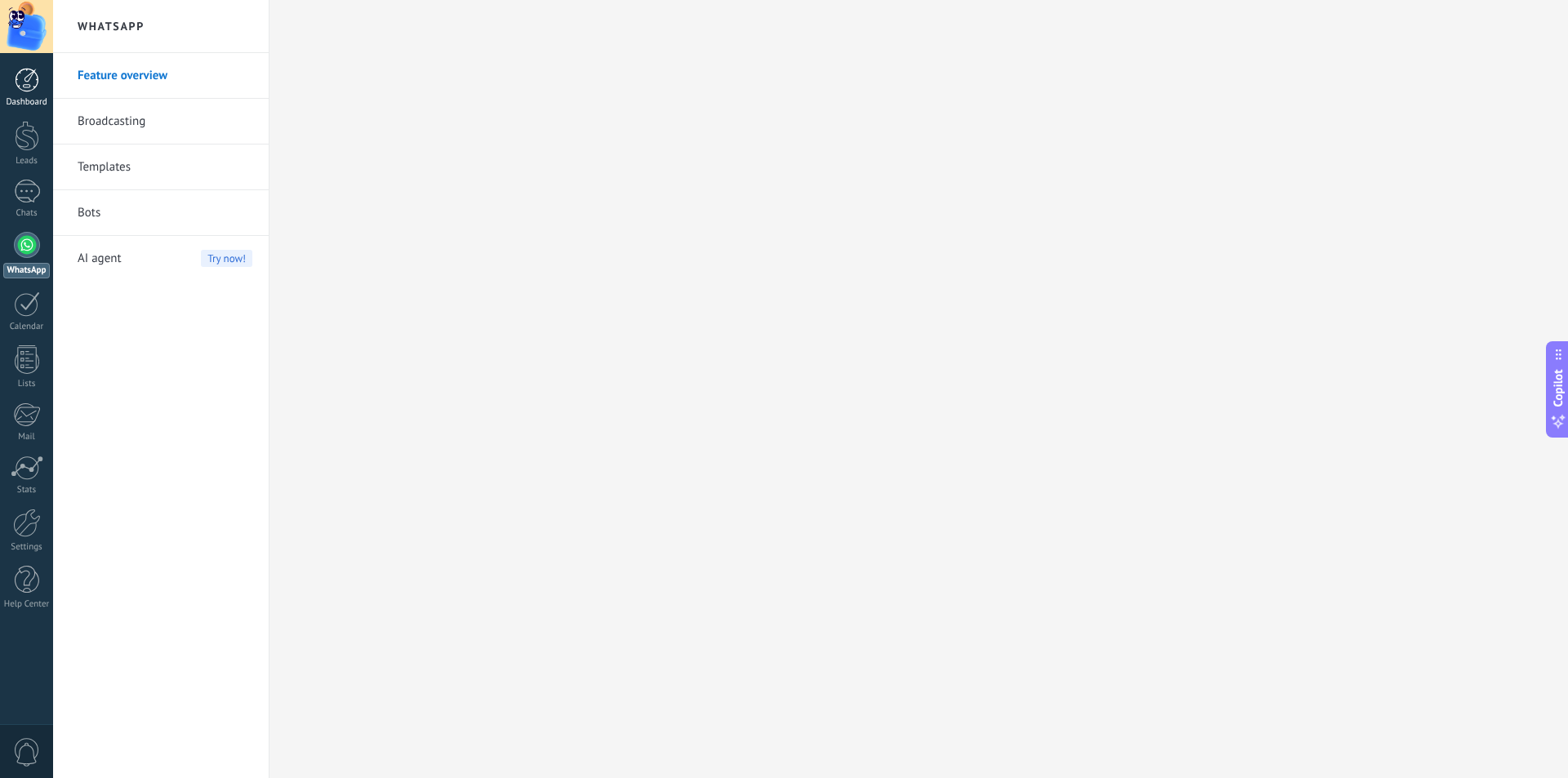
click at [27, 70] on div at bounding box center [27, 79] width 25 height 25
